Goal: Task Accomplishment & Management: Use online tool/utility

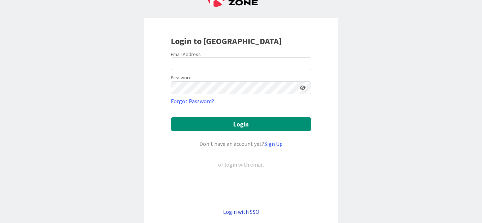
scroll to position [71, 0]
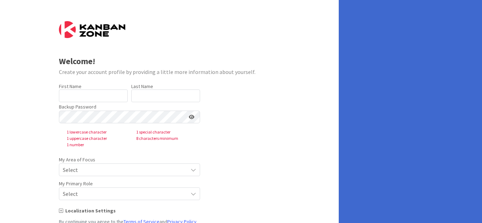
type input "Poom"
type input "4L"
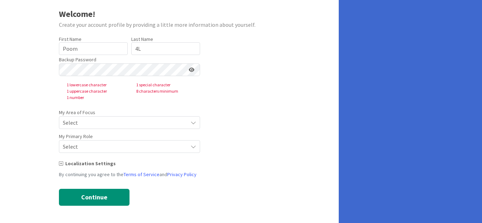
scroll to position [48, 0]
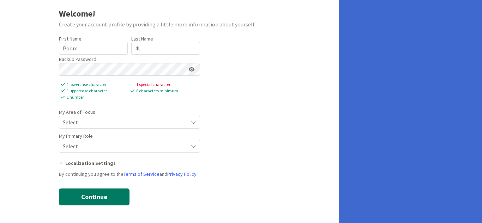
click at [98, 198] on button "Continue" at bounding box center [94, 197] width 71 height 17
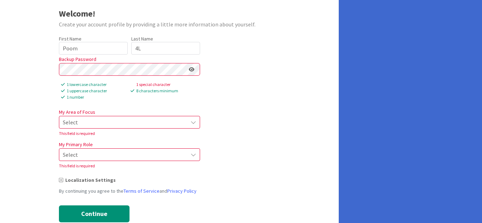
click at [130, 123] on span "Select" at bounding box center [123, 123] width 121 height 10
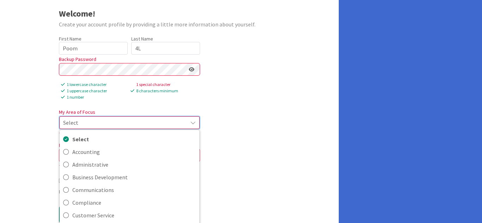
click at [234, 133] on form "Welcome! Create your account profile by providing a little more information abo…" at bounding box center [169, 99] width 221 height 250
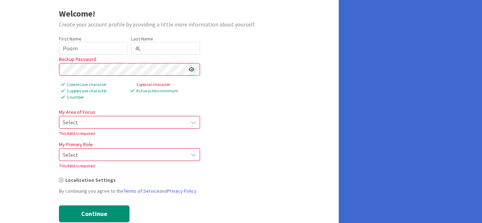
click at [165, 121] on span "Select" at bounding box center [123, 123] width 121 height 10
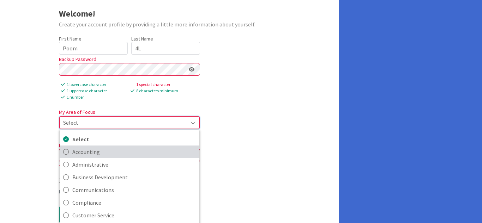
click at [123, 157] on span "Accounting" at bounding box center [134, 152] width 124 height 11
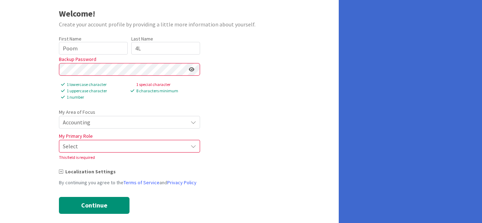
click at [115, 147] on span "Select" at bounding box center [123, 147] width 121 height 10
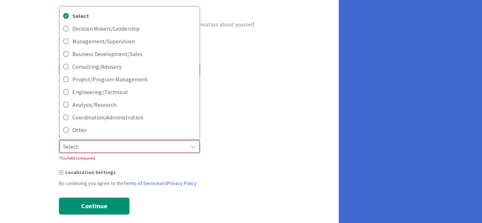
drag, startPoint x: 248, startPoint y: 90, endPoint x: 235, endPoint y: 90, distance: 13.1
click at [247, 90] on form "Welcome! Create your account profile by providing a little more information abo…" at bounding box center [169, 94] width 221 height 241
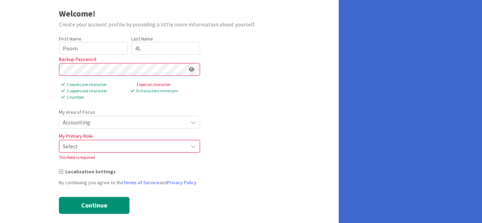
click at [104, 124] on span "Accounting" at bounding box center [123, 123] width 121 height 10
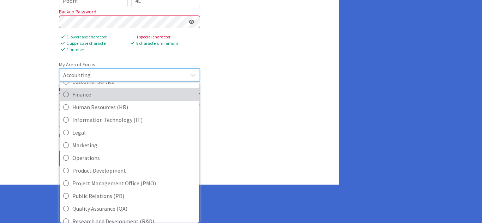
scroll to position [87, 0]
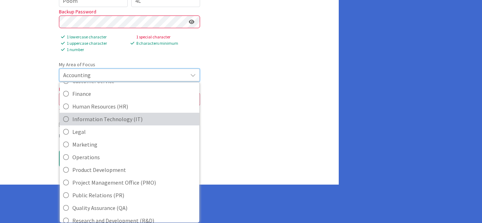
click at [108, 121] on span "Information Technology (IT)" at bounding box center [134, 119] width 124 height 11
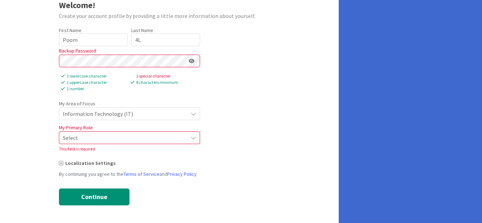
scroll to position [56, 0]
click at [98, 138] on span "Select" at bounding box center [123, 138] width 121 height 10
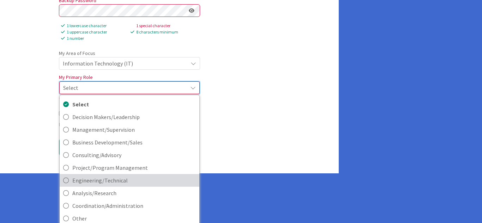
scroll to position [112, 0]
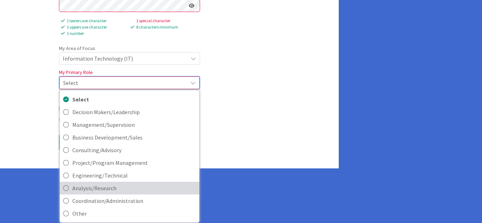
click at [118, 188] on span "Analysis/Research" at bounding box center [134, 188] width 124 height 11
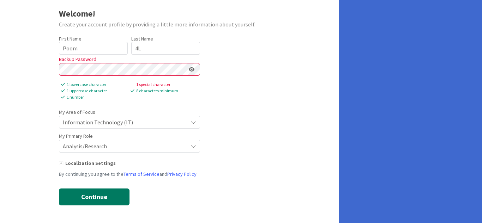
click at [100, 193] on button "Continue" at bounding box center [94, 197] width 71 height 17
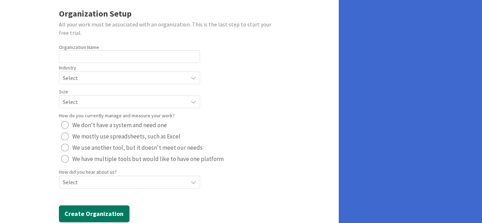
click at [110, 215] on button "Create Organization" at bounding box center [94, 214] width 71 height 17
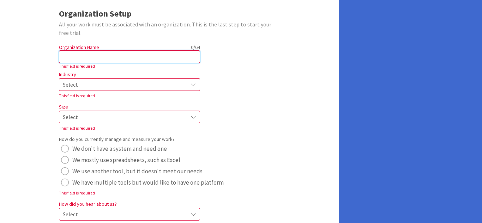
click at [151, 56] on input "text" at bounding box center [129, 56] width 141 height 13
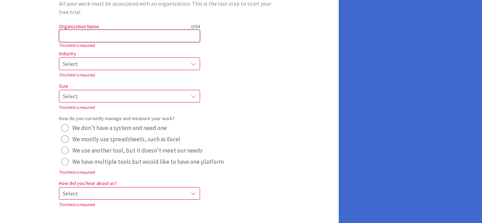
scroll to position [83, 0]
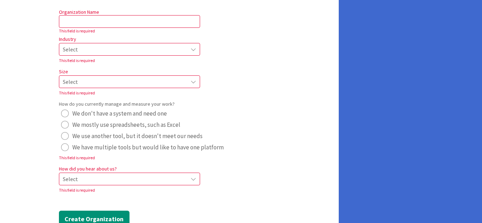
click at [116, 56] on div "Industry Select This field is required" at bounding box center [129, 50] width 141 height 30
click at [118, 51] on span "Select" at bounding box center [123, 49] width 121 height 10
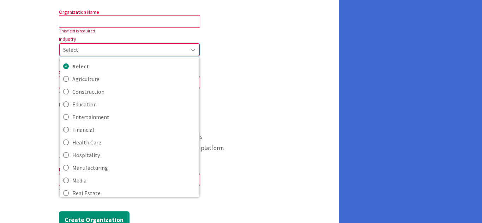
click at [118, 51] on span "Select" at bounding box center [123, 50] width 121 height 10
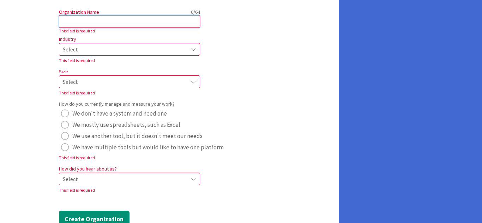
click at [114, 21] on input "text" at bounding box center [129, 21] width 141 height 13
type input "ะ"
type input "y"
type input "ะ"
type input "test01"
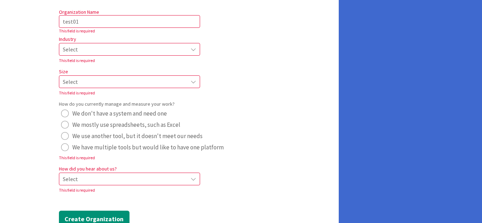
click at [149, 44] on span "Select" at bounding box center [123, 49] width 121 height 10
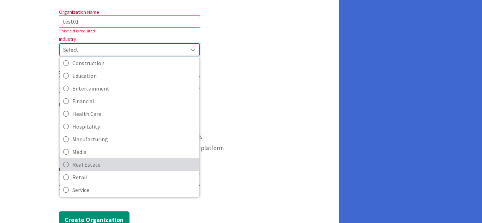
scroll to position [68, 0]
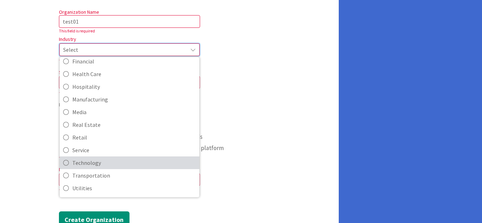
click at [121, 167] on span "Technology" at bounding box center [134, 163] width 124 height 11
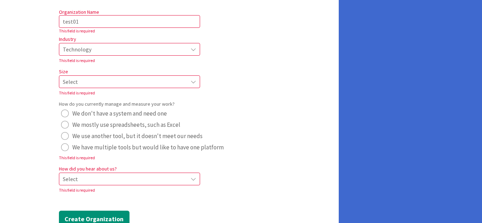
click at [104, 56] on div "Select" at bounding box center [129, 49] width 141 height 13
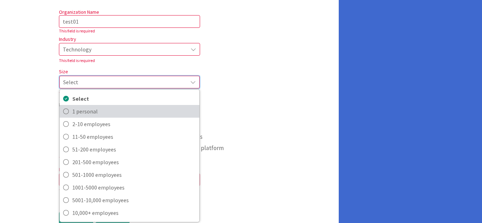
click at [100, 107] on span "1 personal" at bounding box center [134, 111] width 124 height 11
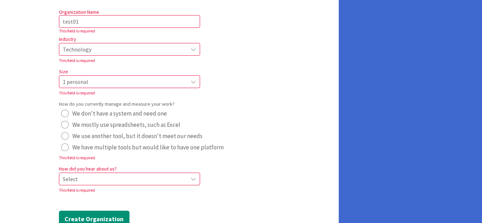
click at [88, 54] on span "Select" at bounding box center [123, 49] width 121 height 10
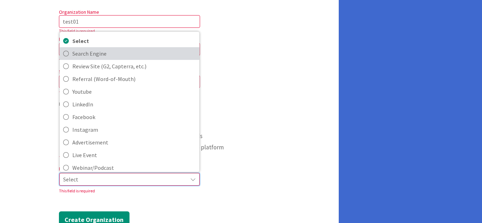
click at [95, 55] on span "Search Engine" at bounding box center [134, 53] width 124 height 11
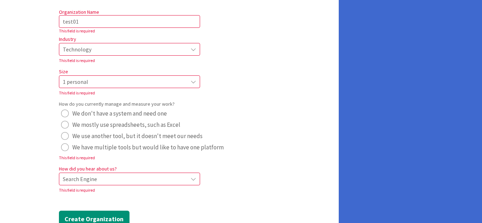
click at [65, 113] on div "radio" at bounding box center [65, 114] width 8 height 8
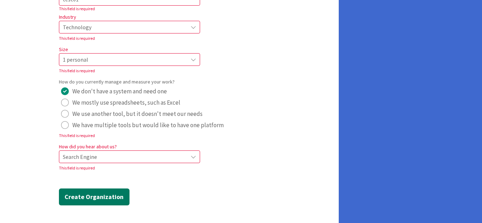
click at [94, 197] on button "Create Organization" at bounding box center [94, 197] width 71 height 17
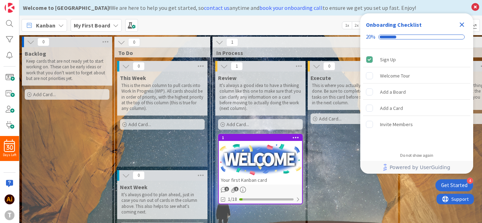
click at [172, 23] on div "Kanban My First Board 1x 2x 3x" at bounding box center [250, 25] width 463 height 19
click at [322, 7] on div "Welcome to [GEOGRAPHIC_DATA]! We are here to help you get started, so contact u…" at bounding box center [245, 8] width 445 height 8
click at [465, 27] on icon "Close Checklist" at bounding box center [462, 24] width 8 height 8
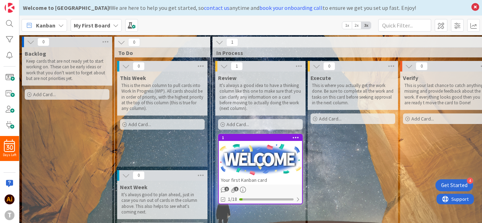
click at [259, 25] on div "Kanban My First Board 1x 2x 3x" at bounding box center [250, 25] width 463 height 19
click at [473, 6] on icon at bounding box center [475, 7] width 9 height 10
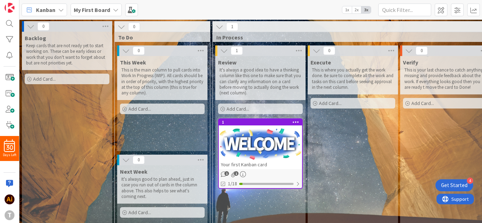
click at [88, 9] on b "My First Board" at bounding box center [92, 9] width 36 height 7
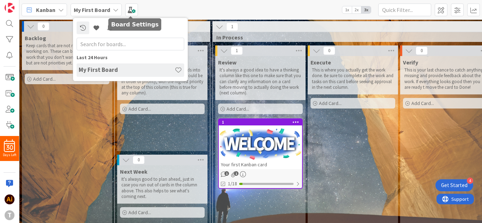
click at [158, 10] on div "Kanban My First Board Last 24 Hours My First Board 1x 2x 3x" at bounding box center [250, 9] width 463 height 19
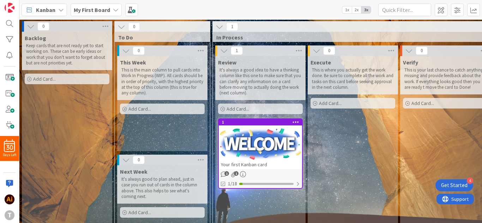
drag, startPoint x: 174, startPoint y: 29, endPoint x: 209, endPoint y: 29, distance: 34.9
click at [209, 29] on div "0" at bounding box center [162, 27] width 95 height 11
drag, startPoint x: 245, startPoint y: 28, endPoint x: 255, endPoint y: 43, distance: 17.8
click at [255, 42] on div "1 In Process 1 Review It's always a good idea to have a thinking column like th…" at bounding box center [352, 143] width 281 height 244
drag, startPoint x: 274, startPoint y: 58, endPoint x: 284, endPoint y: 57, distance: 10.6
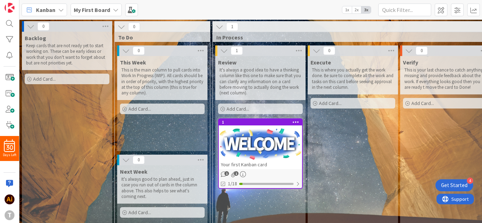
click at [279, 58] on div "Review It's always a good idea to have a thinking column like this one to make …" at bounding box center [260, 78] width 90 height 44
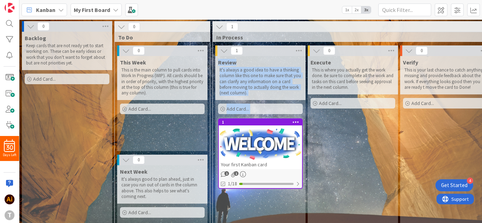
drag, startPoint x: 281, startPoint y: 52, endPoint x: 311, endPoint y: 55, distance: 30.5
click at [311, 55] on div "1 Review It's always a good idea to have a thinking column like this one to mak…" at bounding box center [352, 155] width 277 height 219
click at [267, 79] on p "It's always a good idea to have a thinking column like this one to make sure th…" at bounding box center [261, 81] width 82 height 29
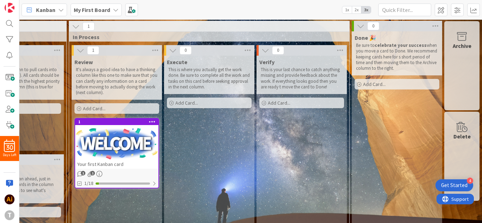
scroll to position [0, 149]
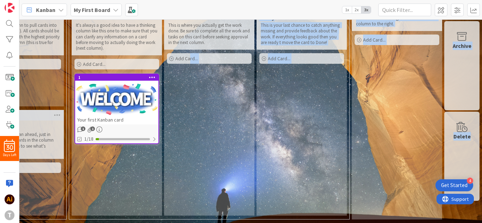
drag, startPoint x: 181, startPoint y: 219, endPoint x: 70, endPoint y: 212, distance: 111.1
click at [102, 217] on div "1 In Process 1 Review It's always a good idea to have a thinking column like th…" at bounding box center [209, 99] width 283 height 247
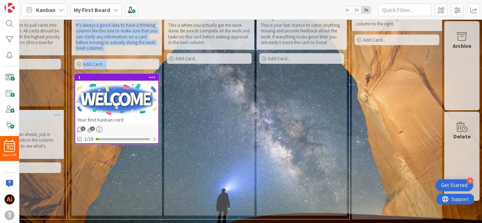
click at [57, 209] on div "0 Backlog Keep cards that are not ready yet to start working on. These can be e…" at bounding box center [179, 99] width 604 height 247
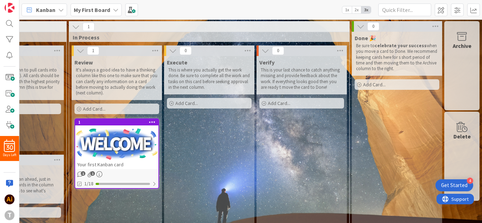
click at [176, 216] on div "Execute This is where you actually get the work done. Be sure to complete all t…" at bounding box center [209, 158] width 90 height 205
click at [469, 12] on span at bounding box center [473, 10] width 13 height 13
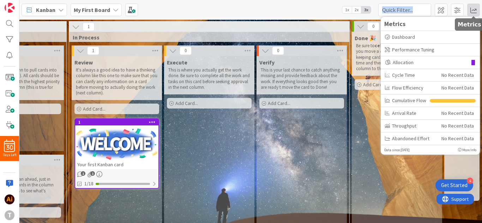
drag, startPoint x: 472, startPoint y: 8, endPoint x: 409, endPoint y: 1, distance: 63.5
click at [415, 1] on div "Kanban My First Board 1x 2x 3x Metrics Dashboard Performance Tuning Allocation …" at bounding box center [250, 9] width 463 height 19
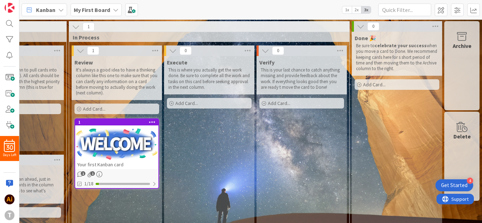
click at [323, 10] on div "Kanban My First Board 1x 2x 3x Metrics Dashboard Performance Tuning Allocation …" at bounding box center [250, 9] width 463 height 19
click at [128, 8] on span at bounding box center [131, 10] width 13 height 13
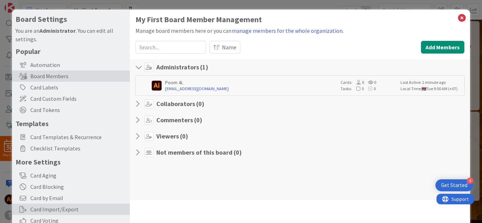
scroll to position [0, 0]
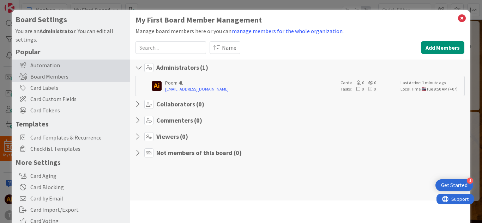
click at [43, 65] on div "Automation" at bounding box center [71, 65] width 118 height 11
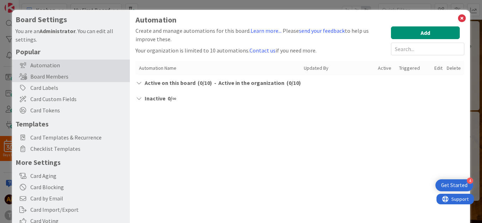
click at [43, 74] on div "Board Members" at bounding box center [71, 76] width 118 height 11
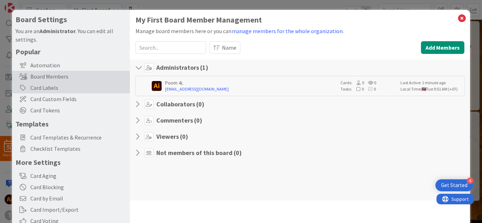
click at [41, 93] on div "Card Labels" at bounding box center [71, 87] width 118 height 11
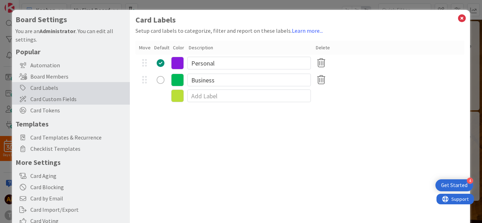
click at [41, 99] on span "Card Custom Fields" at bounding box center [78, 99] width 96 height 8
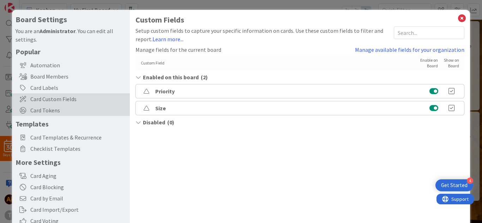
click at [42, 110] on span "Card Tokens" at bounding box center [78, 110] width 96 height 8
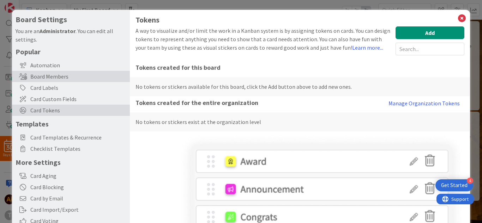
click at [46, 79] on div "Board Members" at bounding box center [71, 76] width 118 height 11
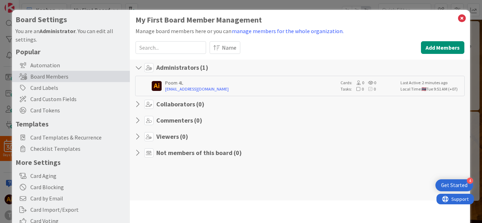
drag, startPoint x: 337, startPoint y: 91, endPoint x: 346, endPoint y: 91, distance: 9.2
click at [341, 91] on div "Tasks: 0 0" at bounding box center [369, 89] width 56 height 6
click at [226, 92] on link "[EMAIL_ADDRESS][DOMAIN_NAME]" at bounding box center [251, 89] width 172 height 6
click at [204, 81] on div "Poom 4L" at bounding box center [251, 83] width 172 height 6
click at [197, 67] on h4 "Administrators ( 1 )" at bounding box center [182, 68] width 52 height 8
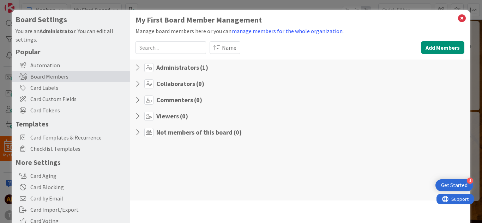
click at [197, 67] on h4 "Administrators ( 1 )" at bounding box center [182, 68] width 52 height 8
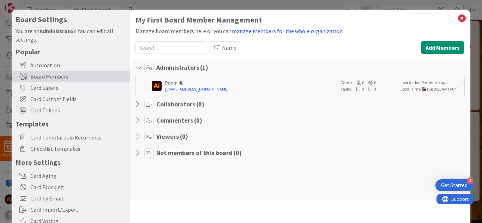
click at [140, 106] on icon at bounding box center [139, 104] width 9 height 7
click at [196, 87] on link "[EMAIL_ADDRESS][DOMAIN_NAME]" at bounding box center [251, 89] width 172 height 6
click at [455, 40] on div "My First Board Member Management Manage board members here or you can manage me…" at bounding box center [300, 106] width 329 height 180
click at [457, 20] on icon at bounding box center [461, 18] width 9 height 10
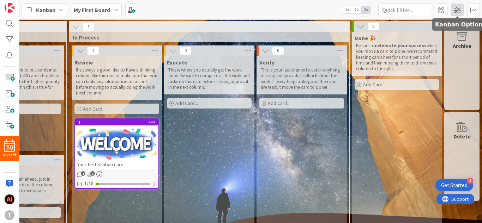
click at [461, 8] on span at bounding box center [457, 10] width 13 height 13
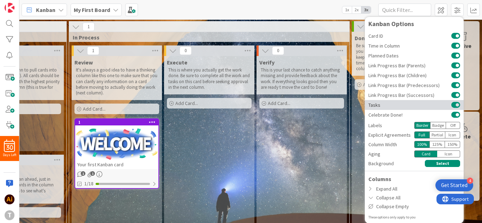
scroll to position [0, 0]
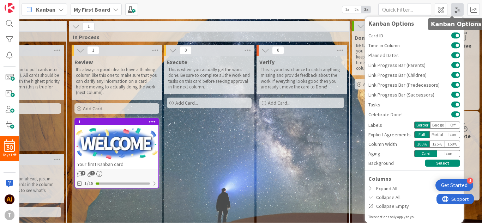
click at [451, 10] on span at bounding box center [457, 9] width 13 height 13
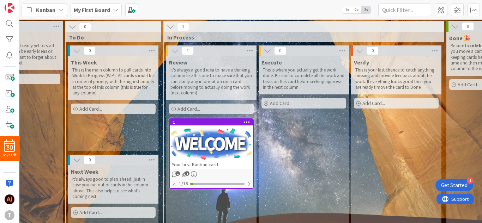
scroll to position [0, 0]
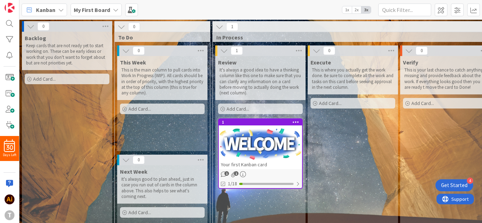
click at [150, 73] on p "This is the main column to pull cards into Work In Progress (WIP). All cards sh…" at bounding box center [162, 81] width 82 height 29
click at [170, 6] on div "Kanban My First Board 1x 2x 3x Kanban Options Card ID Time in Column Planned Da…" at bounding box center [250, 9] width 463 height 19
click at [128, 8] on span at bounding box center [131, 10] width 13 height 13
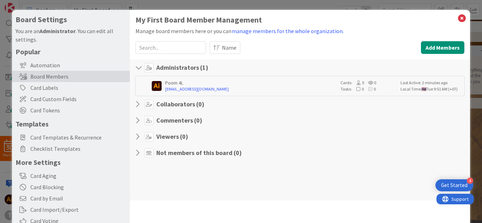
click at [153, 4] on div "Board Settings You are an Administrator . You can edit all settings. Popular Au…" at bounding box center [241, 111] width 482 height 223
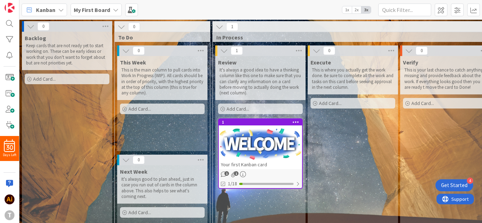
click at [94, 8] on b "My First Board" at bounding box center [92, 9] width 36 height 7
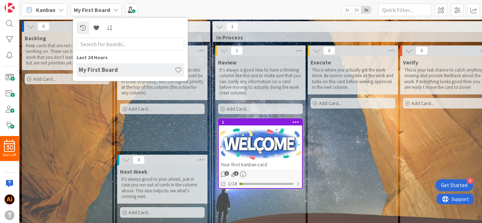
click at [85, 8] on b "My First Board" at bounding box center [92, 9] width 36 height 7
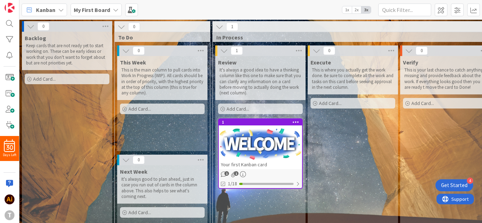
click at [62, 9] on icon at bounding box center [61, 10] width 6 height 6
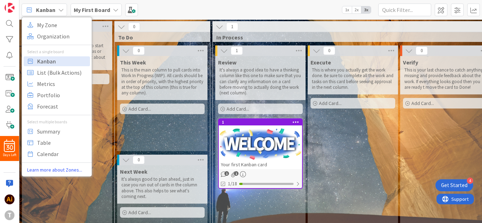
click at [49, 62] on span "Kanban" at bounding box center [62, 61] width 51 height 11
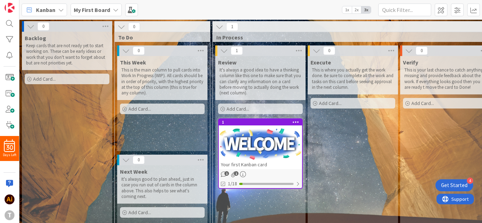
click at [58, 7] on icon at bounding box center [61, 10] width 6 height 6
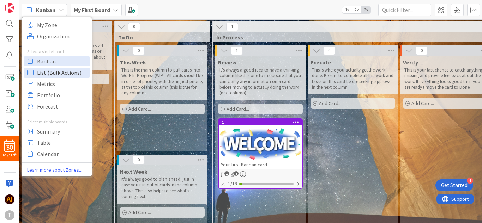
click at [55, 76] on span "List (Bulk Actions)" at bounding box center [62, 72] width 51 height 11
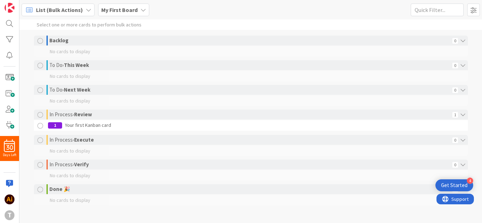
click at [63, 8] on span "List (Bulk Actions)" at bounding box center [59, 10] width 47 height 8
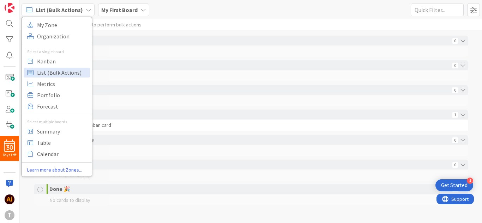
click at [188, 15] on div "List (Bulk Actions) My Zone Organization Select a single board Kanban List (Bul…" at bounding box center [250, 9] width 463 height 19
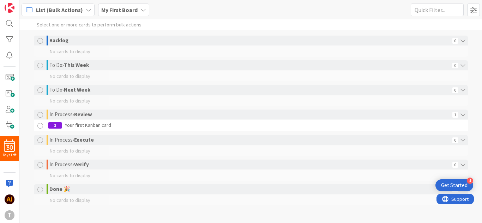
click at [61, 4] on div "List (Bulk Actions)" at bounding box center [58, 10] width 73 height 13
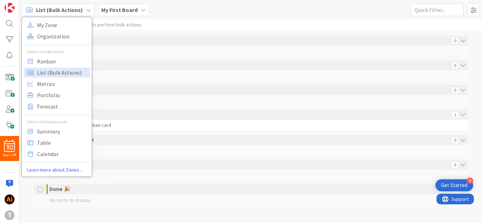
click at [59, 7] on span "List (Bulk Actions)" at bounding box center [59, 10] width 47 height 8
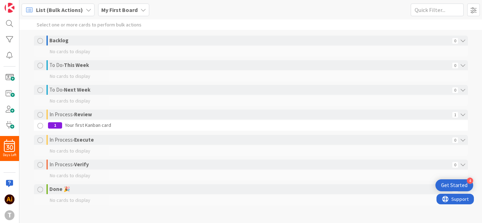
click at [66, 4] on div "List (Bulk Actions)" at bounding box center [58, 10] width 73 height 13
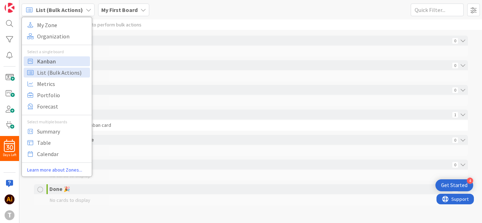
click at [46, 65] on span "Kanban" at bounding box center [62, 61] width 51 height 11
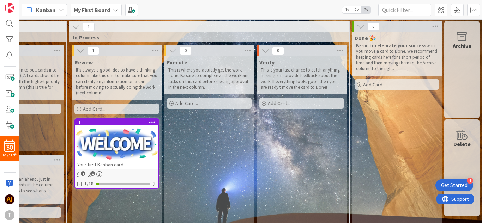
click at [72, 25] on icon at bounding box center [76, 27] width 8 height 8
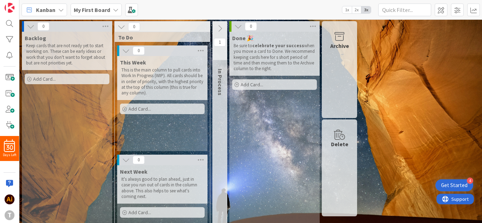
click at [120, 26] on icon at bounding box center [122, 27] width 8 height 8
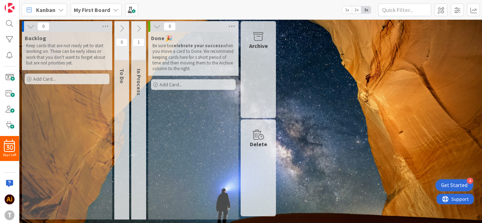
click at [155, 27] on icon at bounding box center [157, 27] width 8 height 8
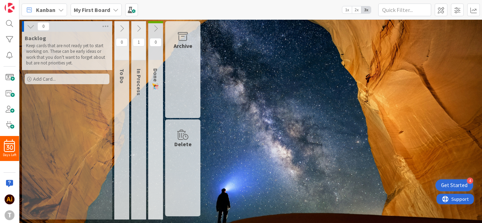
click at [153, 27] on icon at bounding box center [156, 29] width 8 height 8
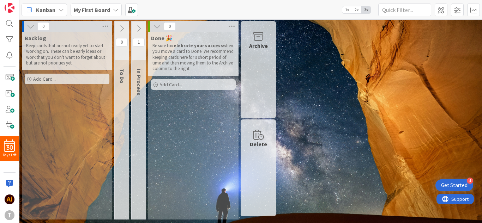
click at [134, 27] on button at bounding box center [139, 28] width 14 height 11
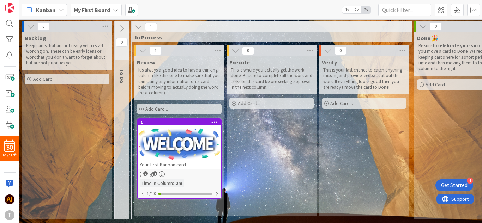
click at [126, 28] on button at bounding box center [122, 28] width 14 height 11
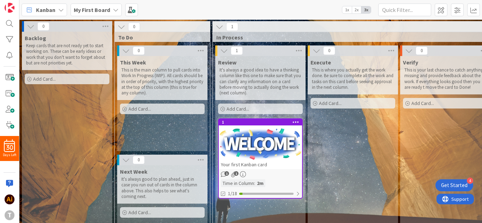
click at [126, 28] on button at bounding box center [121, 26] width 9 height 9
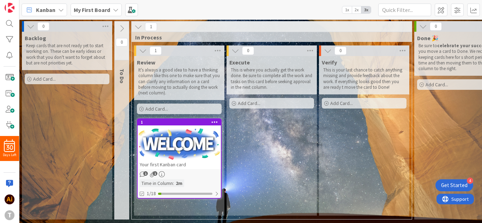
click at [135, 28] on icon at bounding box center [138, 27] width 8 height 8
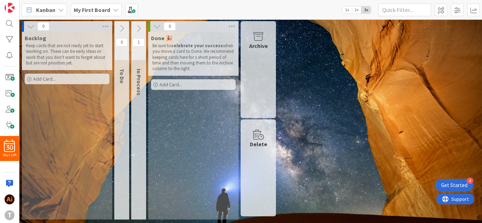
drag, startPoint x: 53, startPoint y: 39, endPoint x: 38, endPoint y: 112, distance: 74.8
click at [38, 112] on div "Backlog Keep cards that are not ready yet to start working on. These can be ear…" at bounding box center [67, 126] width 90 height 188
click at [10, 95] on span at bounding box center [9, 93] width 14 height 10
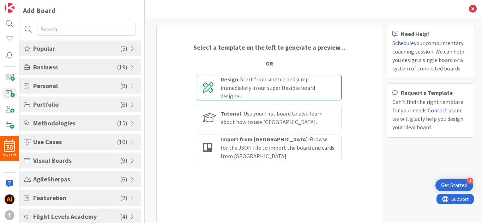
click at [231, 89] on div "Design - Start from scratch and jump immediately in our super flexible board de…" at bounding box center [278, 87] width 115 height 25
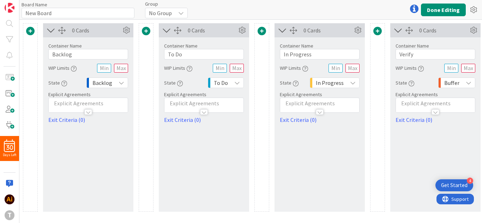
click at [267, 129] on div at bounding box center [261, 117] width 15 height 189
click at [470, 6] on icon at bounding box center [473, 10] width 13 height 13
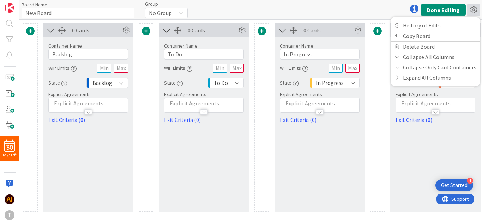
click at [363, 17] on div "Board Name 9 / 64 New Board Group No Group Done Editing History of Edits Copy B…" at bounding box center [250, 9] width 463 height 19
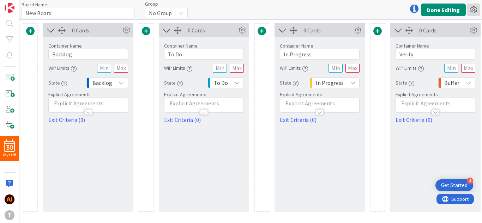
click at [473, 6] on icon at bounding box center [473, 10] width 13 height 13
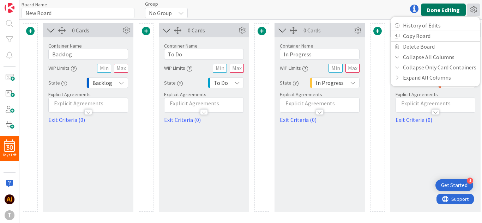
click at [458, 8] on button "Done Editing" at bounding box center [443, 10] width 45 height 13
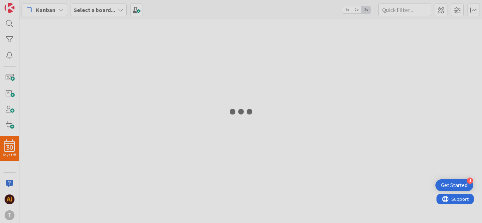
click at [451, 8] on div at bounding box center [241, 111] width 482 height 223
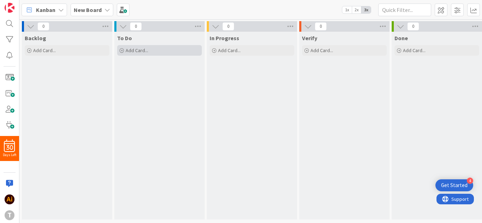
click at [134, 50] on span "Add Card..." at bounding box center [137, 50] width 23 height 6
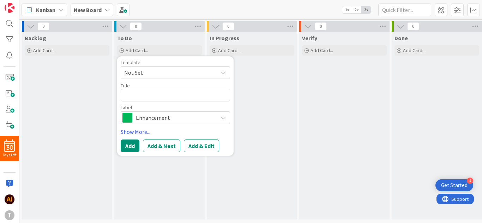
type textarea "x"
type textarea "1"
type textarea "x"
type textarea "12"
type textarea "x"
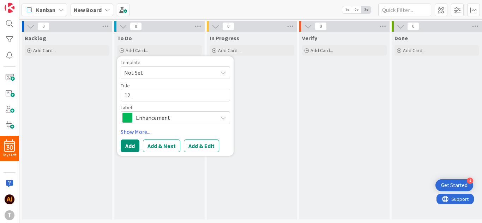
type textarea "123"
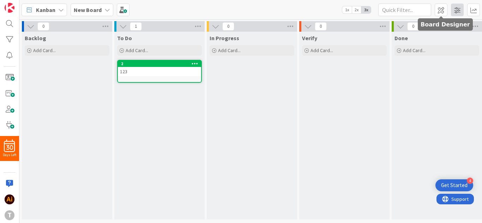
click at [450, 10] on div at bounding box center [457, 10] width 45 height 13
click at [457, 10] on span at bounding box center [457, 10] width 13 height 13
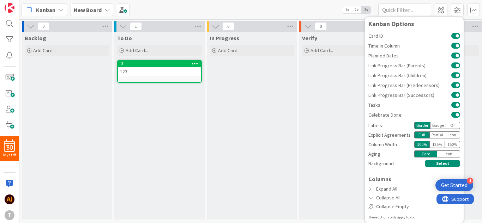
scroll to position [0, 0]
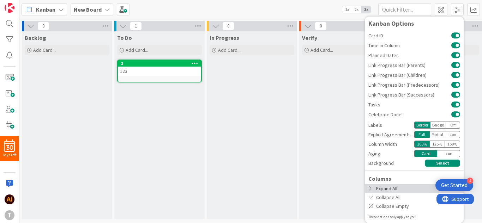
click at [369, 190] on div "Expand All" at bounding box center [414, 189] width 99 height 9
click at [369, 189] on icon at bounding box center [372, 188] width 6 height 5
drag, startPoint x: 146, startPoint y: 1, endPoint x: 129, endPoint y: 7, distance: 18.3
click at [147, 1] on div "Kanban New Board 1x 2x 3x Kanban Options Card ID Time in Column Planned Dates L…" at bounding box center [250, 9] width 463 height 19
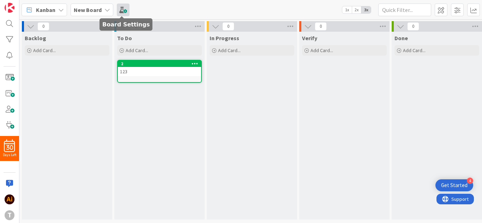
click at [124, 7] on span at bounding box center [123, 10] width 13 height 13
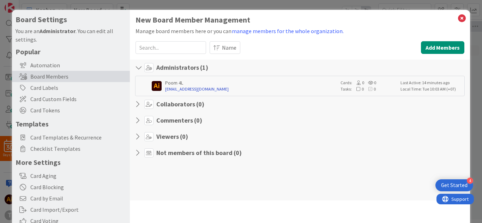
click at [274, 87] on link "[EMAIL_ADDRESS][DOMAIN_NAME]" at bounding box center [251, 89] width 172 height 6
click at [341, 88] on div "Tasks: 0 0" at bounding box center [369, 89] width 56 height 6
click at [355, 89] on icon at bounding box center [358, 89] width 6 height 4
click at [373, 89] on div "Tasks: 0 0" at bounding box center [369, 89] width 56 height 6
click at [229, 77] on div "Poom 4L [EMAIL_ADDRESS][DOMAIN_NAME] Cards: 0 0 Tasks: 0 0 Last Active: 14 minu…" at bounding box center [300, 86] width 330 height 20
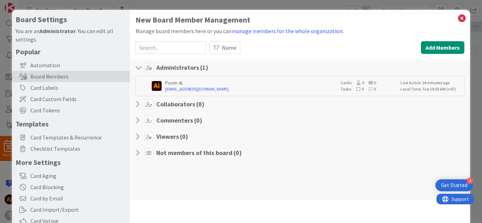
click at [141, 69] on icon at bounding box center [139, 67] width 9 height 7
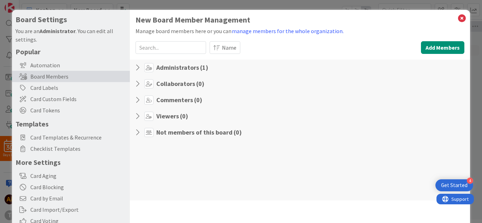
click at [139, 67] on icon at bounding box center [139, 67] width 9 height 7
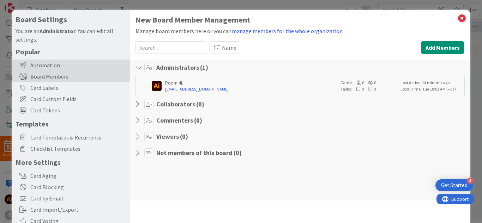
click at [78, 67] on div "Automation" at bounding box center [71, 65] width 118 height 11
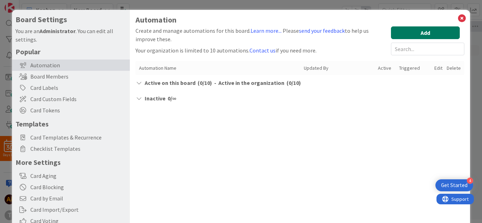
click at [417, 31] on button "Add" at bounding box center [425, 32] width 69 height 13
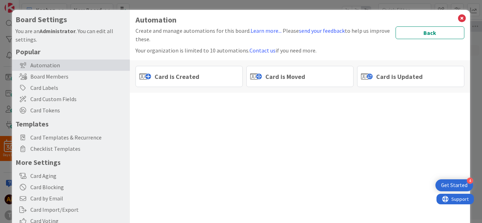
click at [417, 31] on button "Back" at bounding box center [430, 32] width 69 height 13
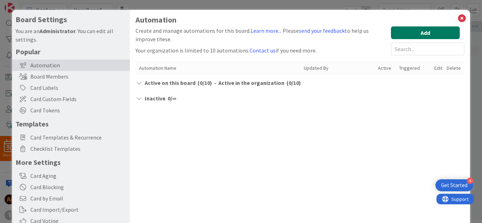
click at [417, 31] on button "Add" at bounding box center [425, 32] width 69 height 13
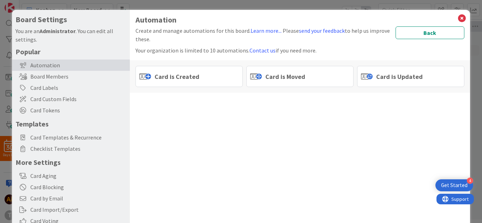
click at [185, 78] on span "Card is Created" at bounding box center [177, 77] width 45 height 10
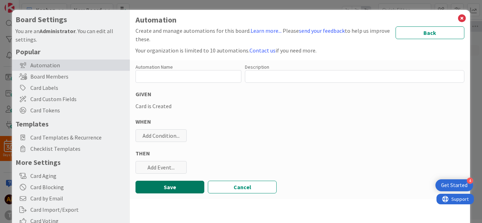
click at [189, 190] on button "Save" at bounding box center [170, 187] width 69 height 13
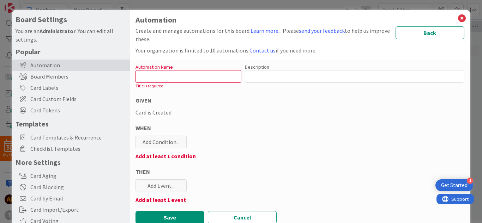
click at [457, 17] on icon at bounding box center [461, 18] width 9 height 10
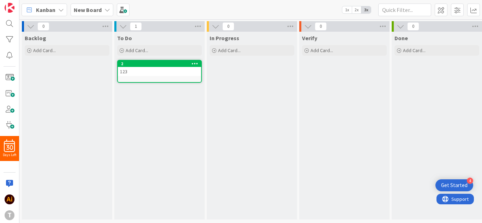
click at [46, 12] on span "Kanban" at bounding box center [45, 10] width 19 height 8
